Goal: Entertainment & Leisure: Consume media (video, audio)

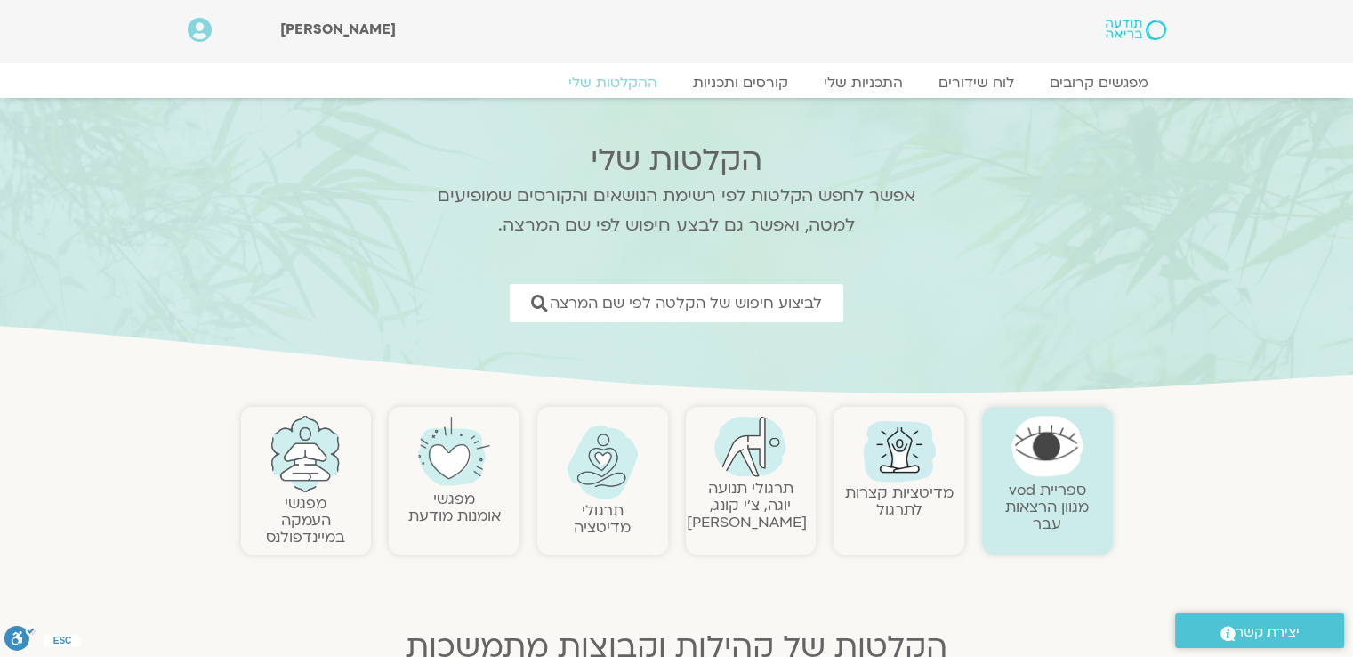
click at [758, 482] on link "תרגולי תנועה יוגה, צ׳י קונג, [PERSON_NAME]" at bounding box center [747, 505] width 120 height 54
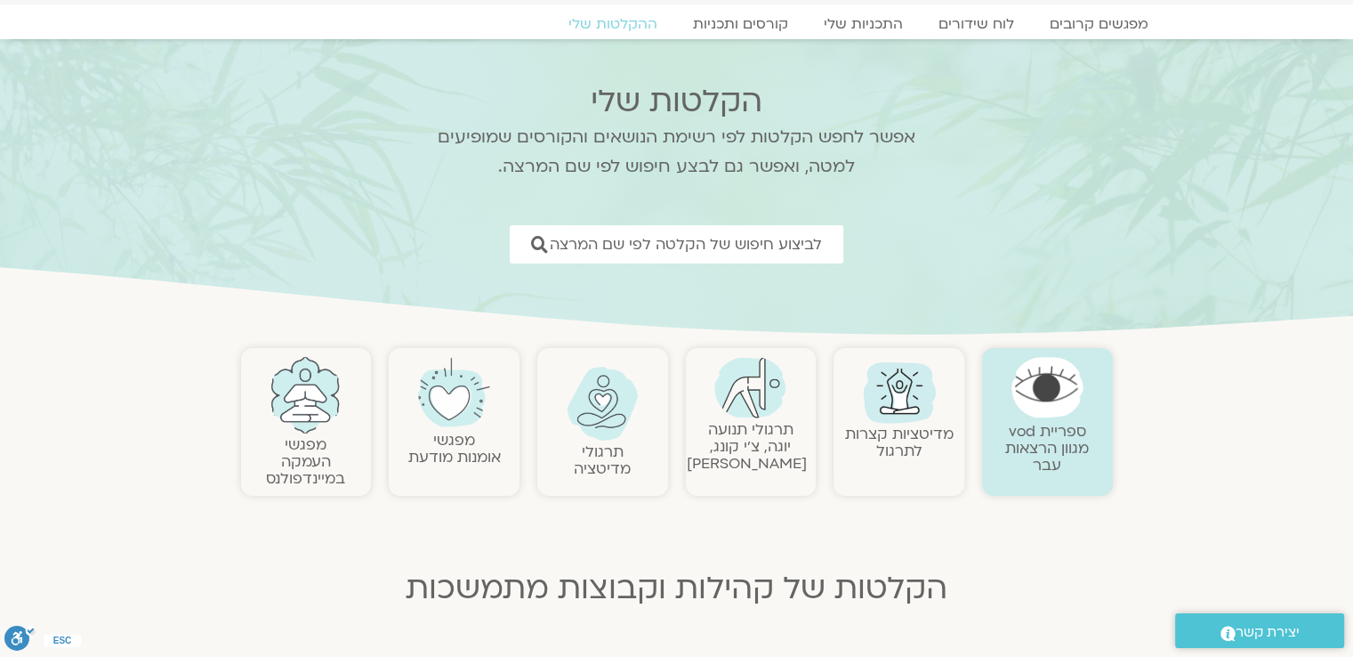
scroll to position [178, 0]
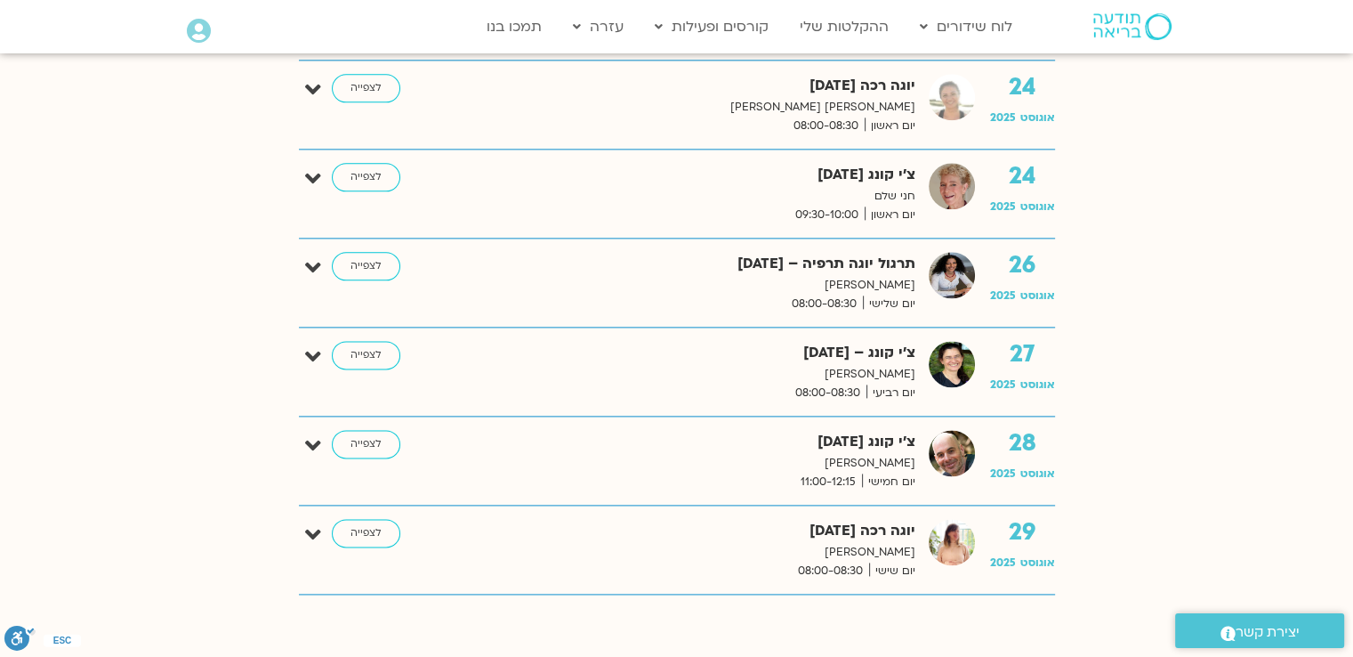
scroll to position [2135, 0]
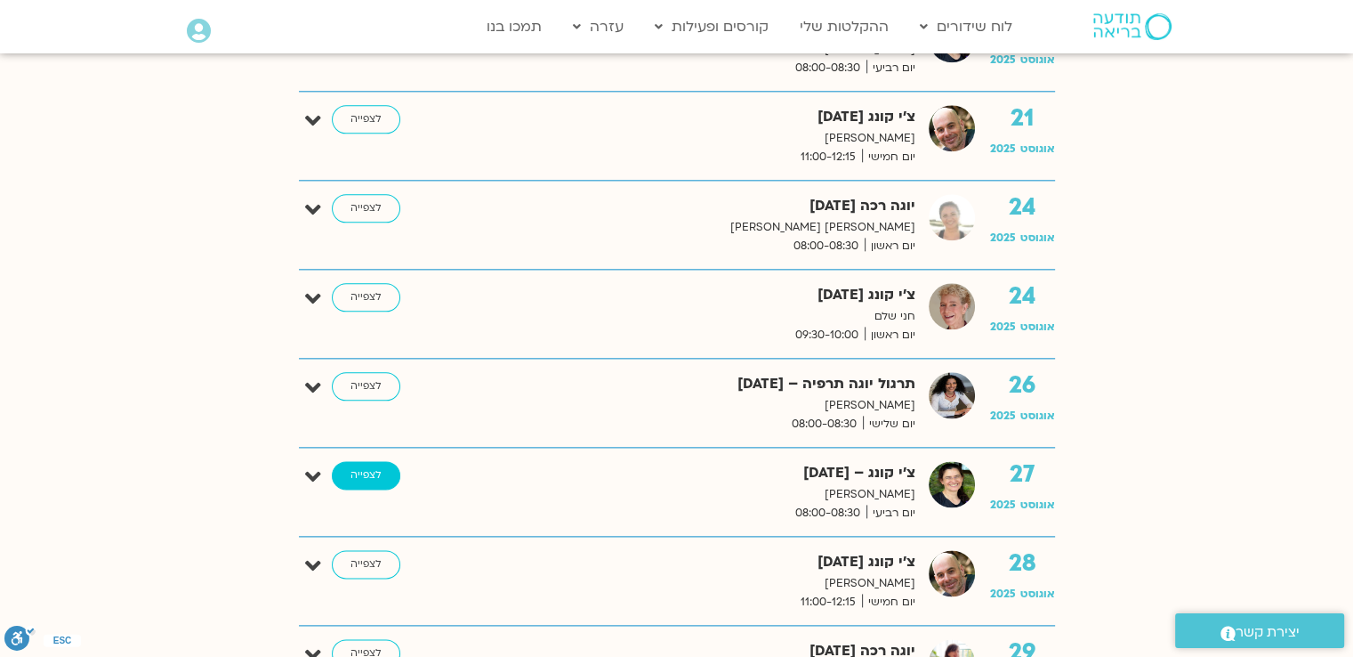
click at [376, 471] on link "לצפייה" at bounding box center [366, 475] width 69 height 28
